Goal: Find contact information: Obtain details needed to contact an individual or organization

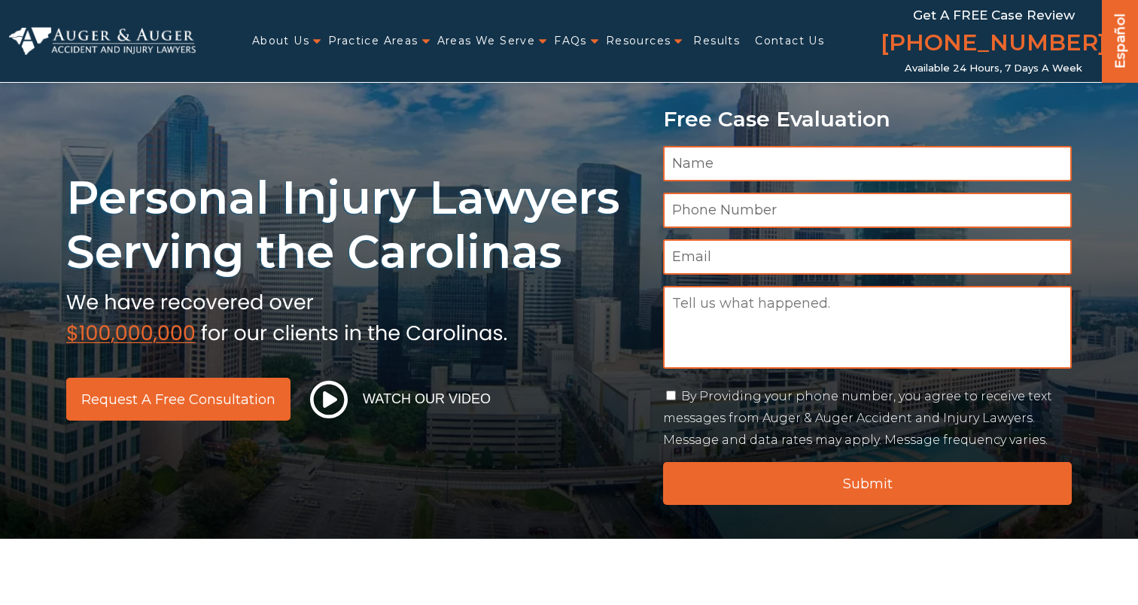
click at [784, 47] on link "Contact Us" at bounding box center [789, 41] width 69 height 31
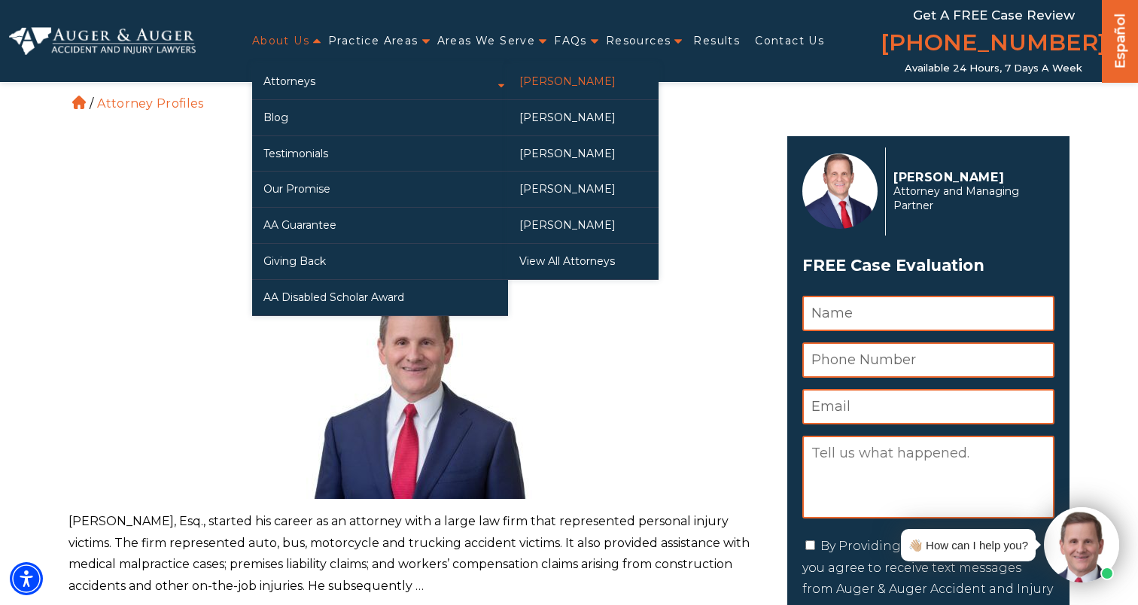
click at [567, 79] on link "[PERSON_NAME]" at bounding box center [583, 81] width 151 height 35
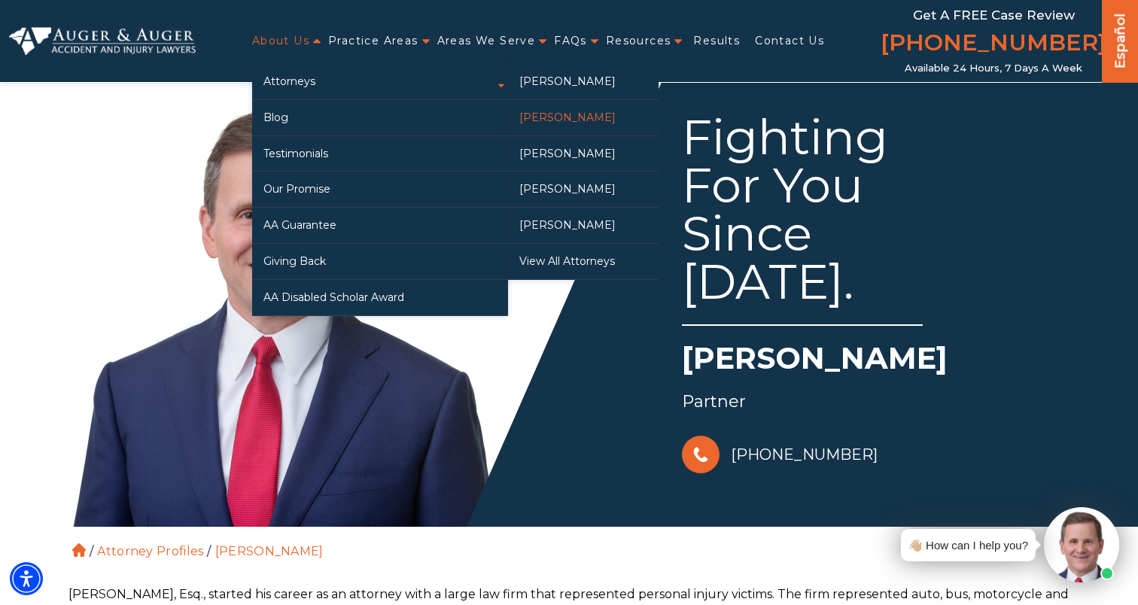
click at [602, 122] on link "[PERSON_NAME]" at bounding box center [583, 117] width 151 height 35
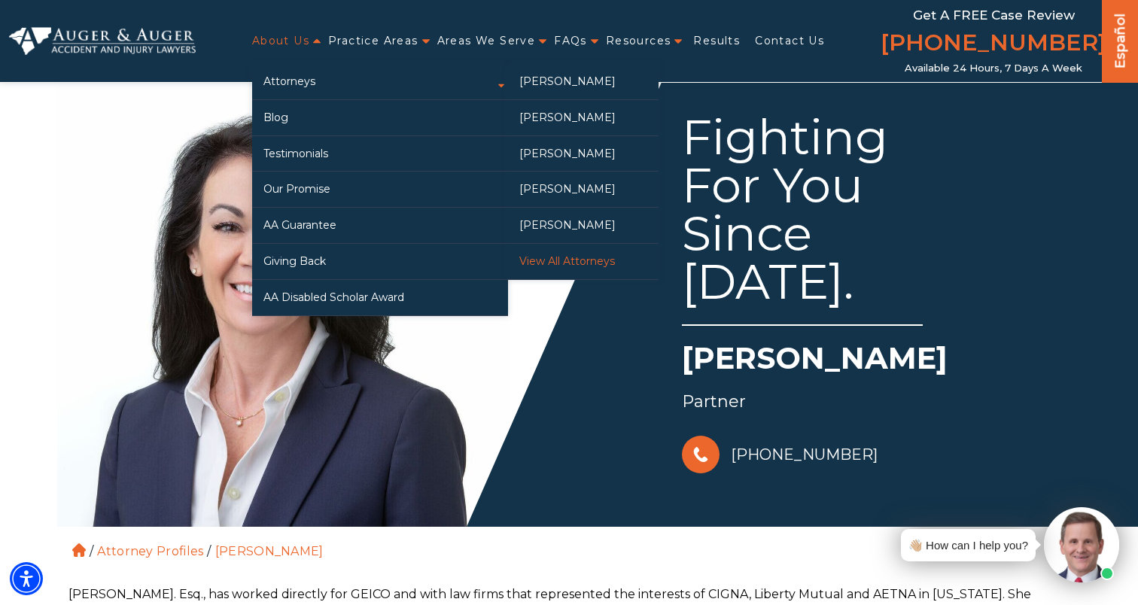
click at [598, 261] on link "View All Attorneys" at bounding box center [583, 261] width 151 height 35
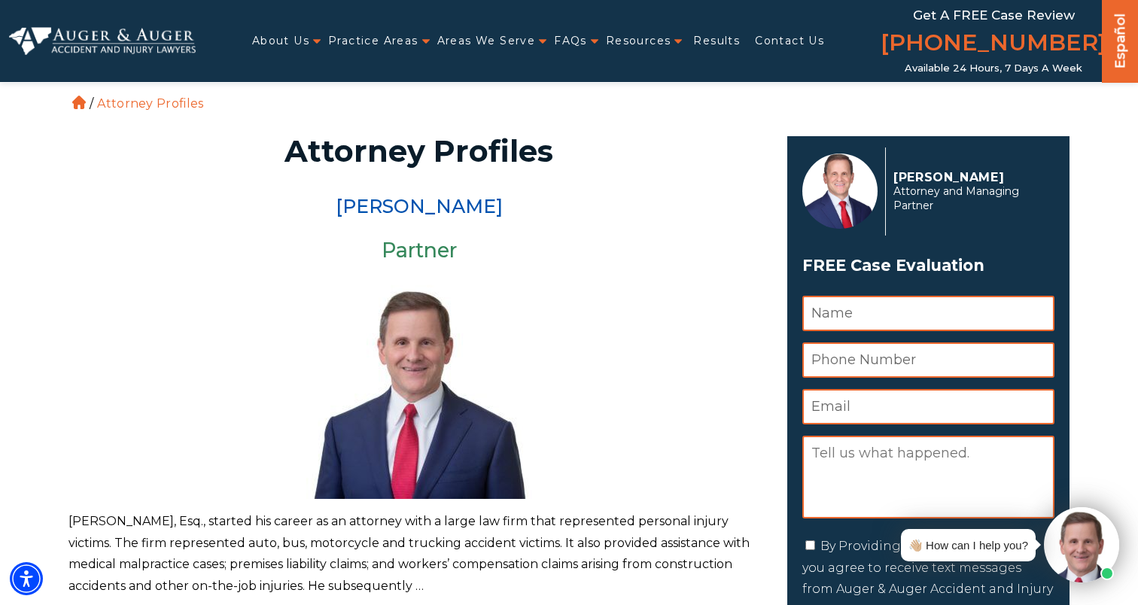
click at [127, 28] on img at bounding box center [102, 41] width 187 height 29
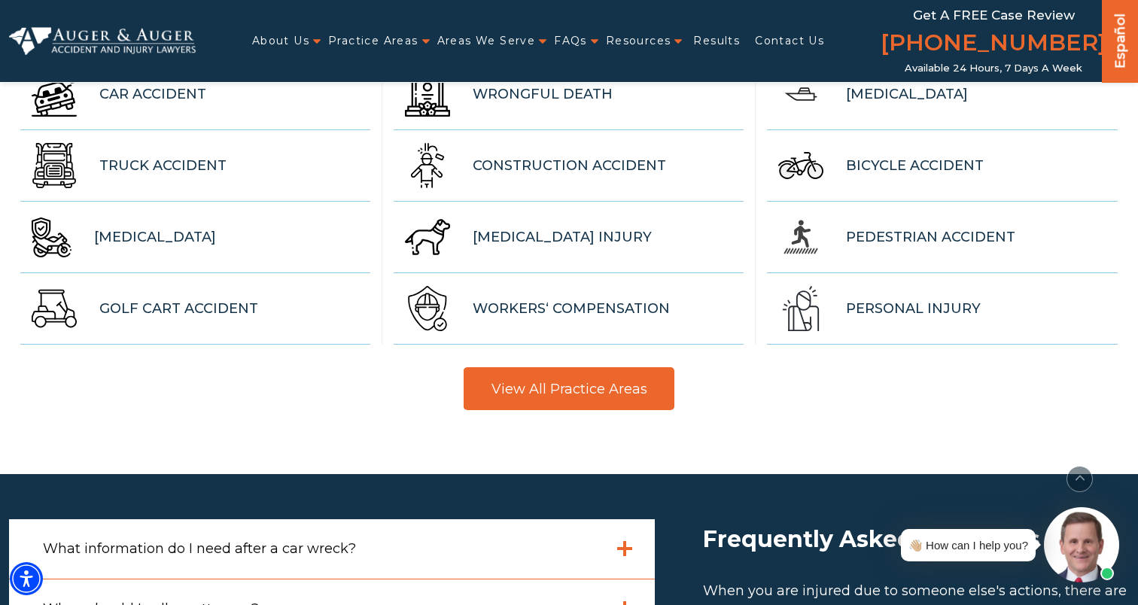
scroll to position [3365, 0]
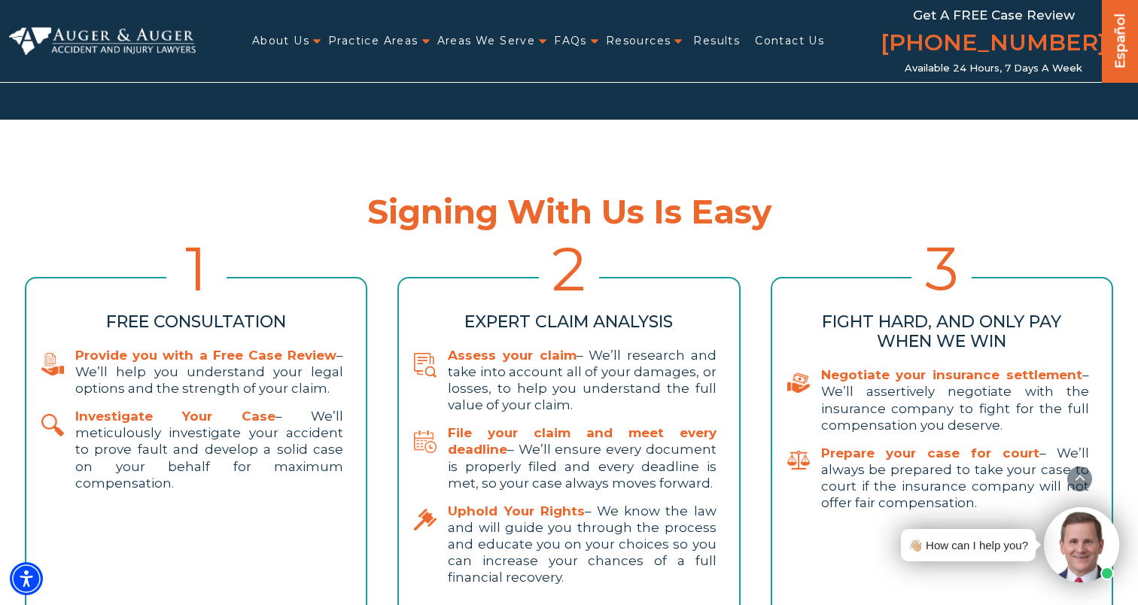
click at [77, 33] on img at bounding box center [102, 41] width 187 height 29
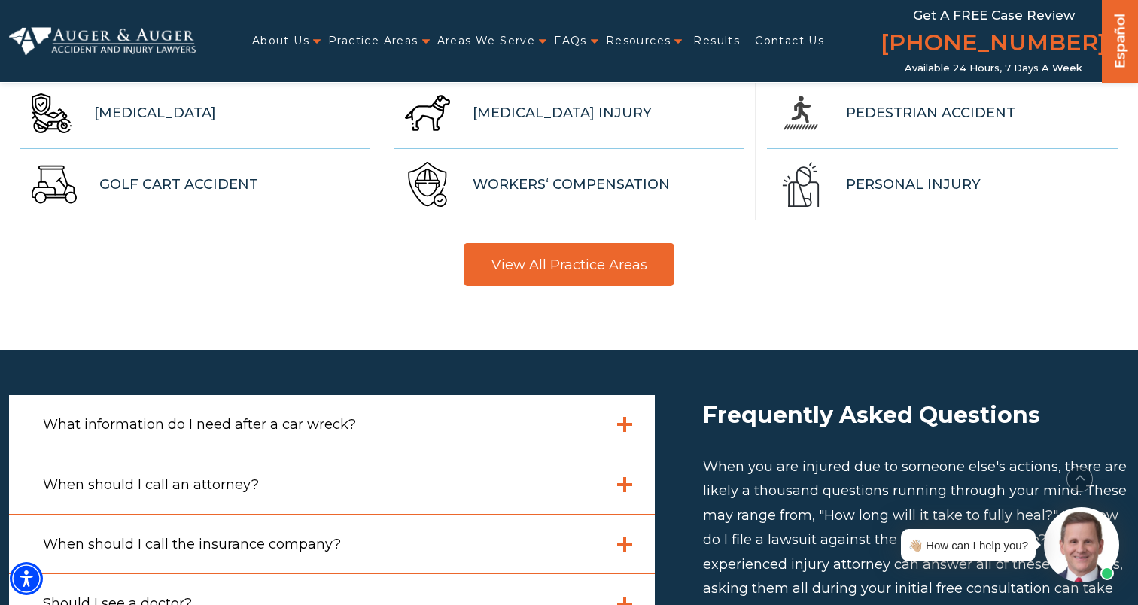
scroll to position [4018, 0]
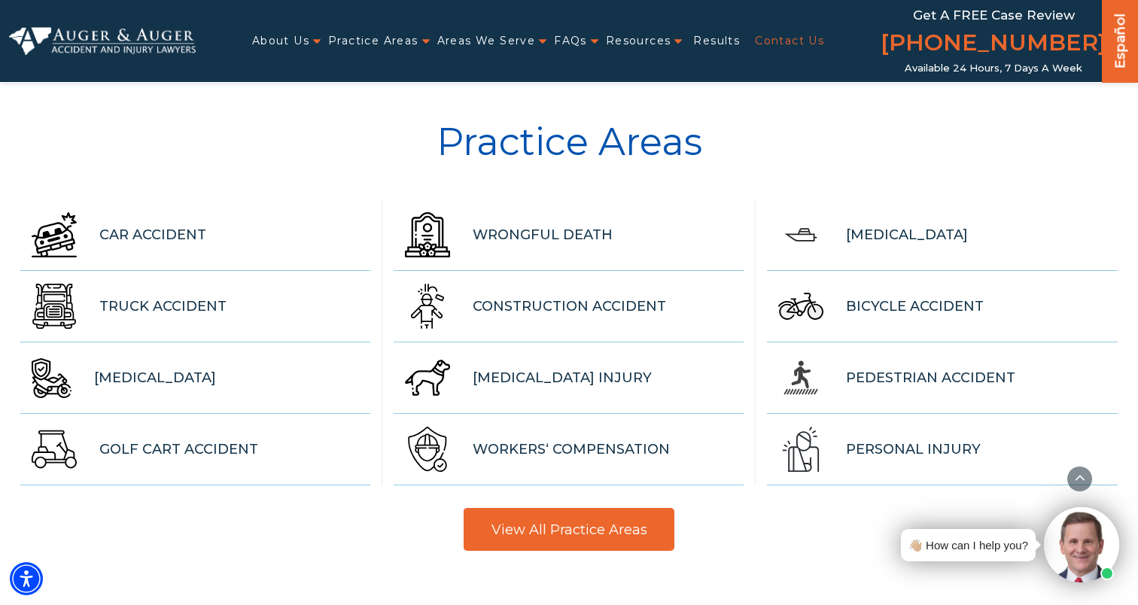
click at [795, 36] on link "Contact Us" at bounding box center [789, 41] width 69 height 31
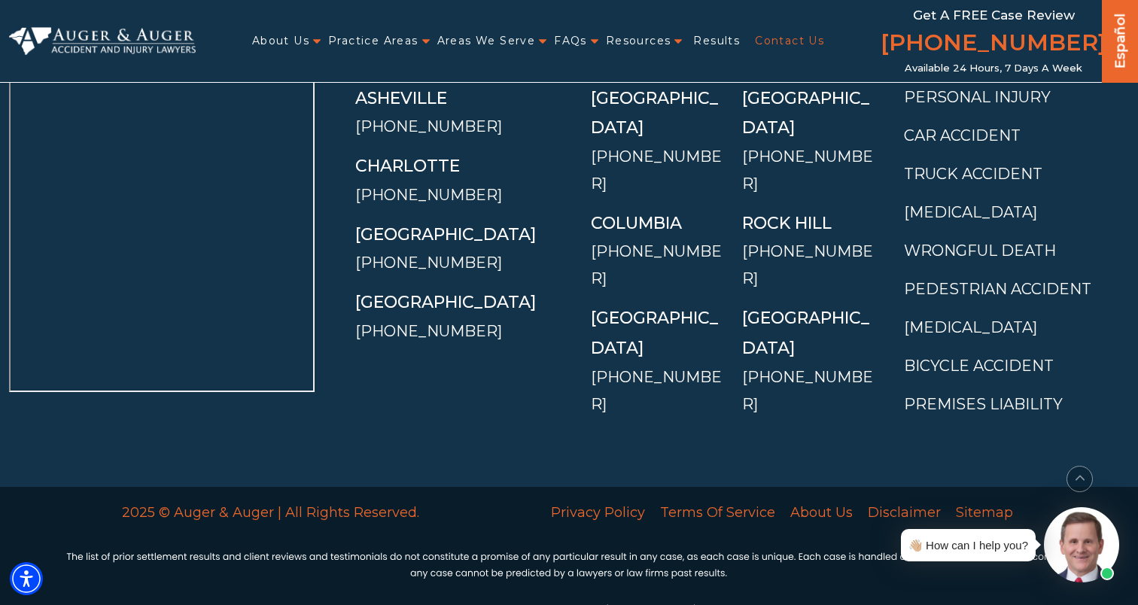
scroll to position [3221, 0]
